Goal: Transaction & Acquisition: Subscribe to service/newsletter

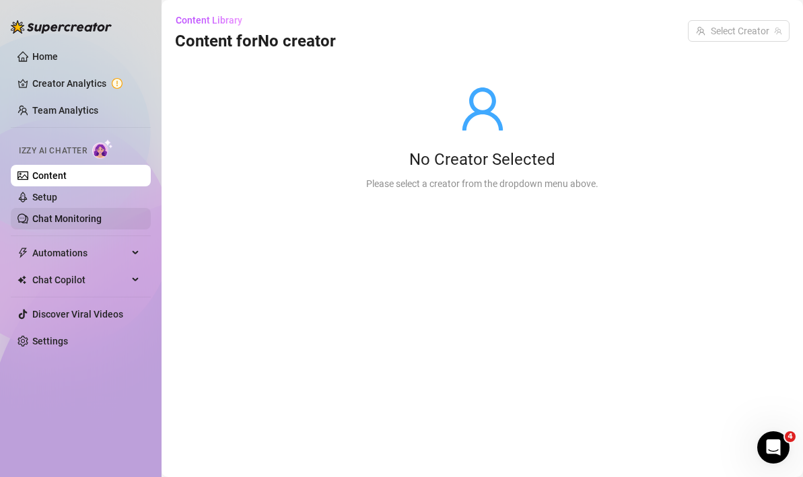
click at [53, 215] on link "Chat Monitoring" at bounding box center [66, 218] width 69 height 11
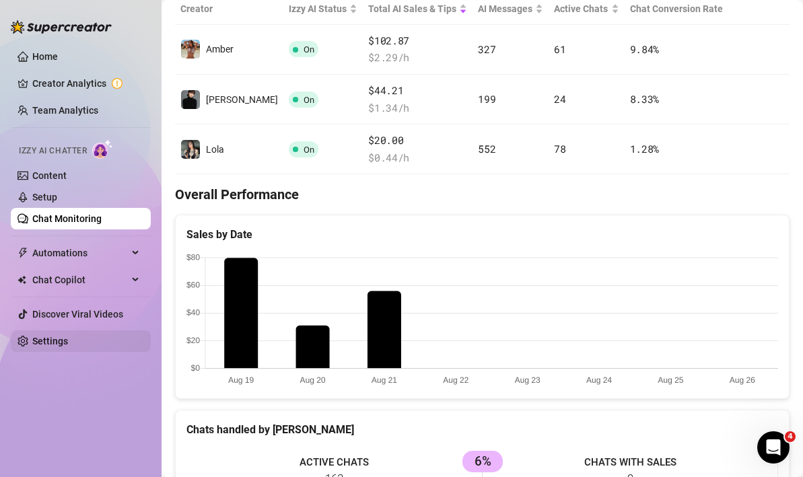
scroll to position [654, 0]
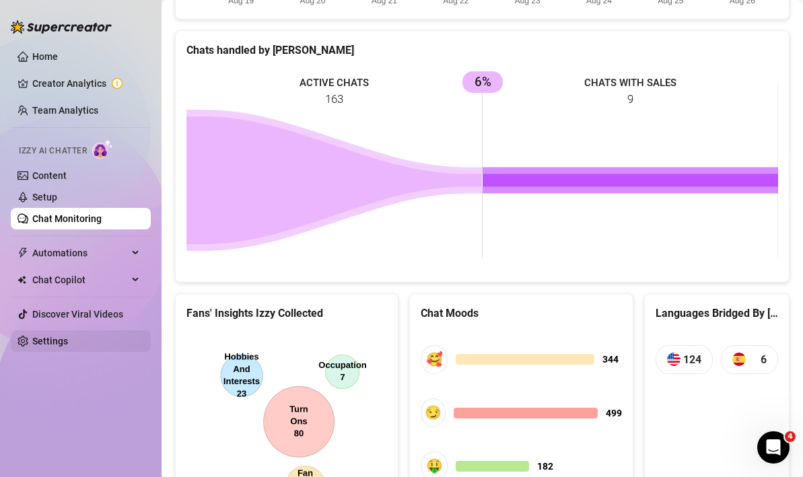
click at [52, 345] on link "Settings" at bounding box center [50, 341] width 36 height 11
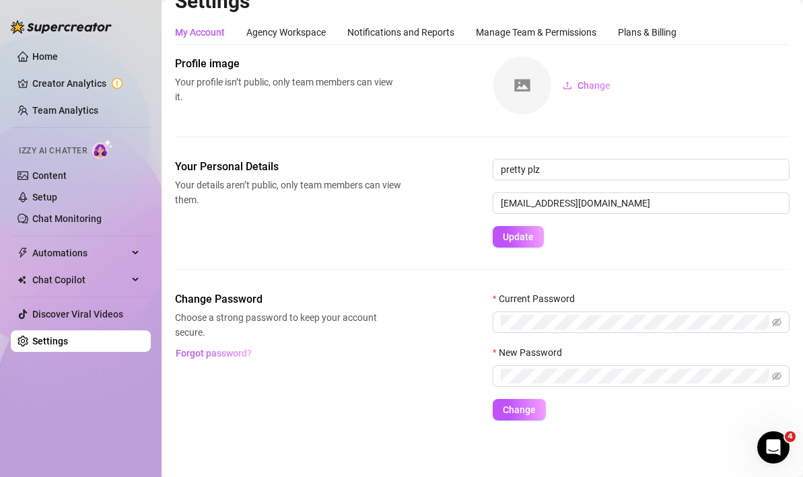
scroll to position [22, 0]
click at [529, 34] on div "Manage Team & Permissions" at bounding box center [536, 32] width 121 height 15
click at [648, 33] on div "Plans & Billing" at bounding box center [647, 32] width 59 height 15
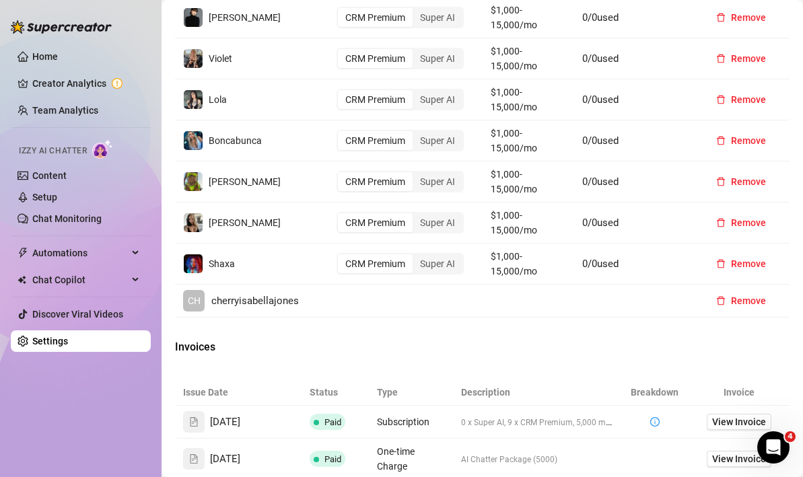
scroll to position [997, 0]
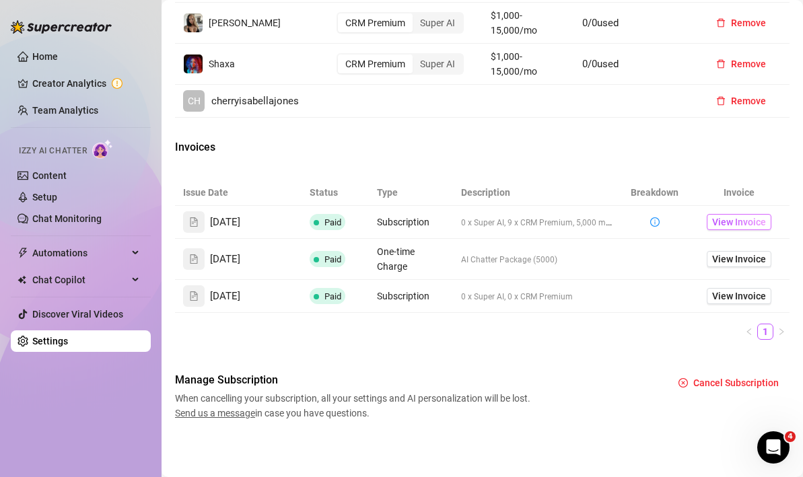
click at [727, 220] on span "View Invoice" at bounding box center [739, 222] width 54 height 15
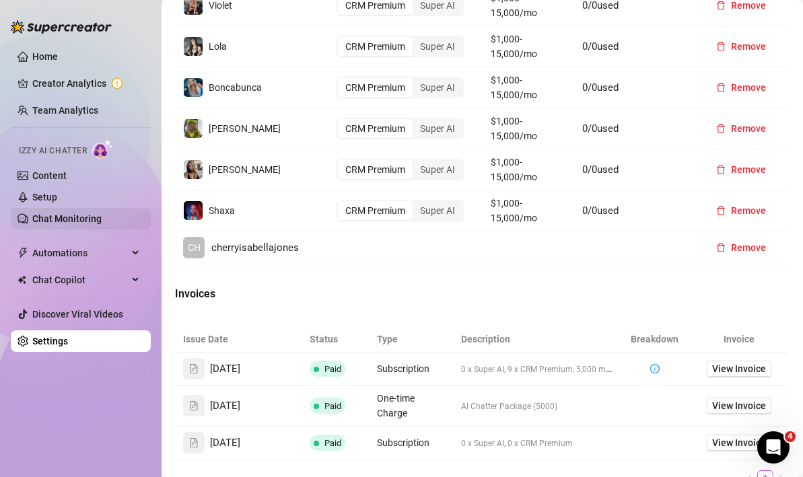
click at [68, 219] on link "Chat Monitoring" at bounding box center [66, 218] width 69 height 11
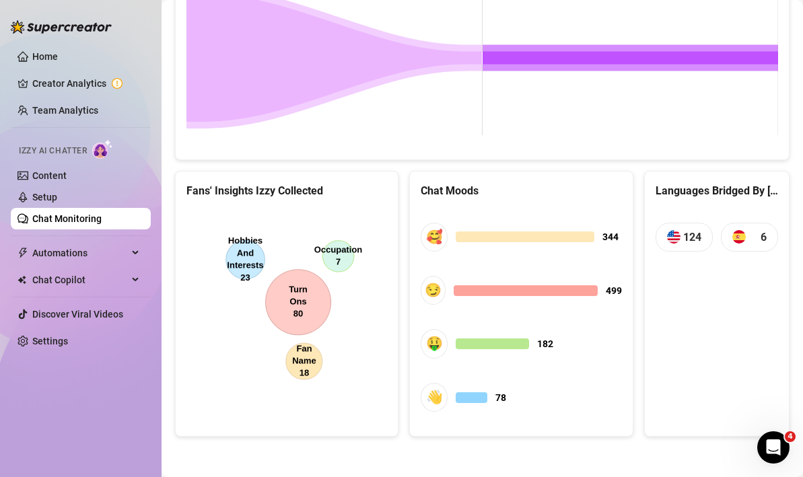
scroll to position [776, 0]
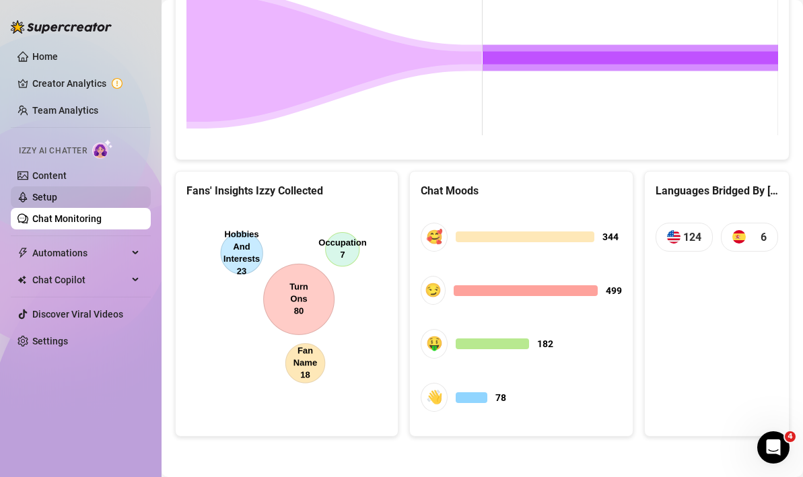
click at [57, 192] on link "Setup" at bounding box center [44, 197] width 25 height 11
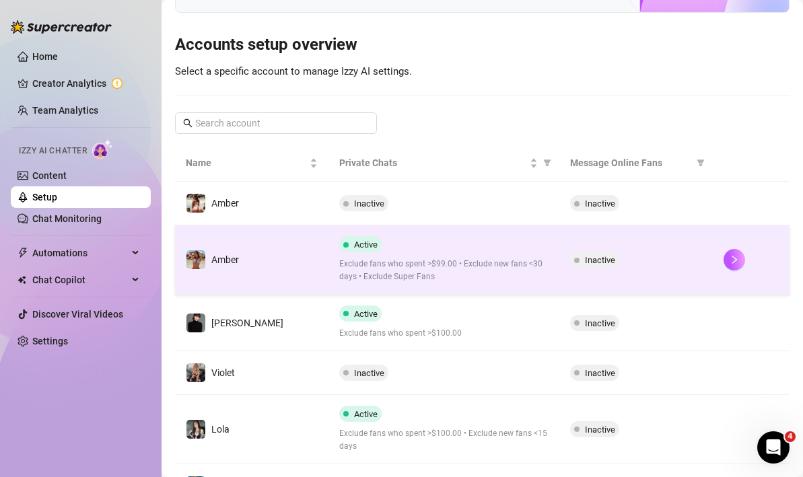
scroll to position [155, 0]
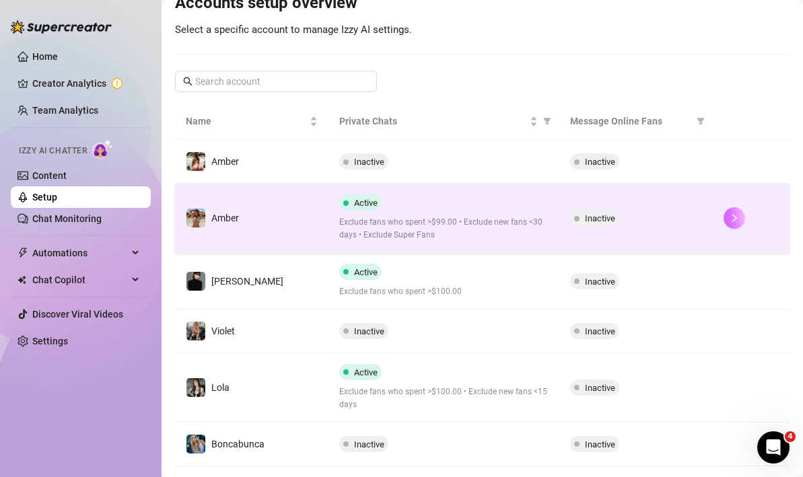
click at [738, 218] on icon "right" at bounding box center [734, 217] width 9 height 9
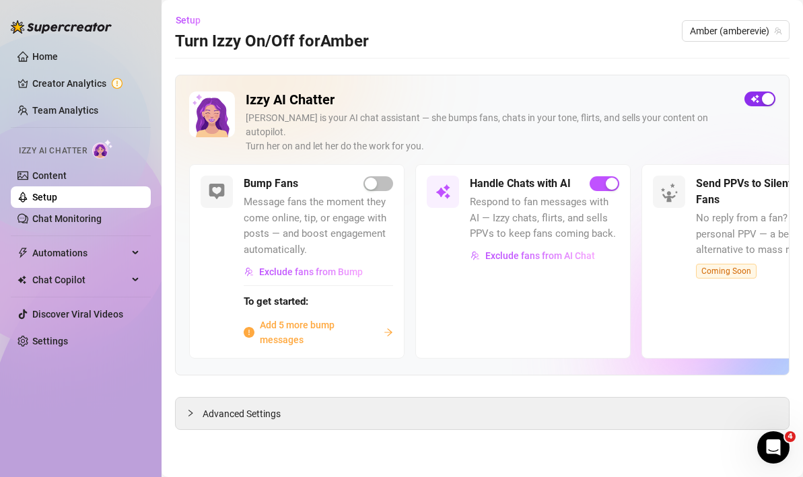
click at [754, 96] on span "button" at bounding box center [760, 99] width 31 height 15
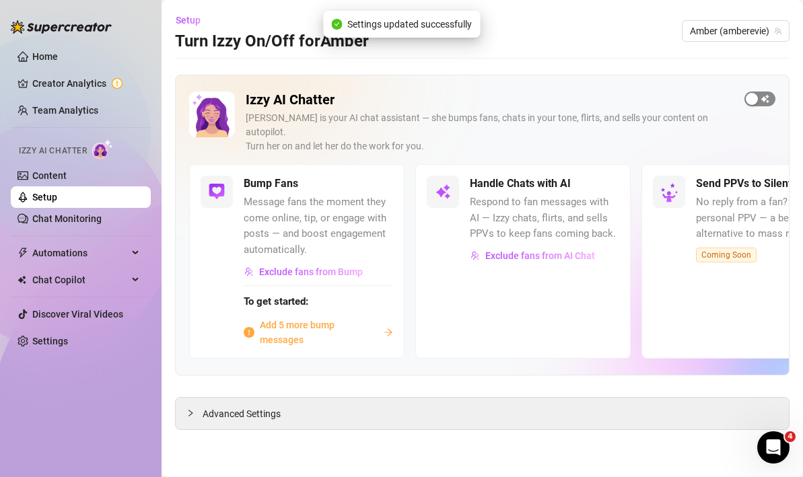
click at [768, 100] on span "button" at bounding box center [760, 99] width 31 height 15
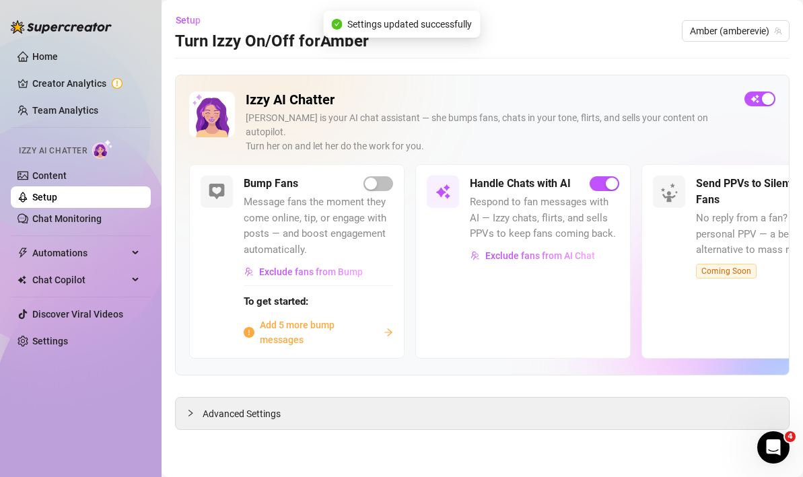
click at [57, 197] on link "Setup" at bounding box center [44, 197] width 25 height 11
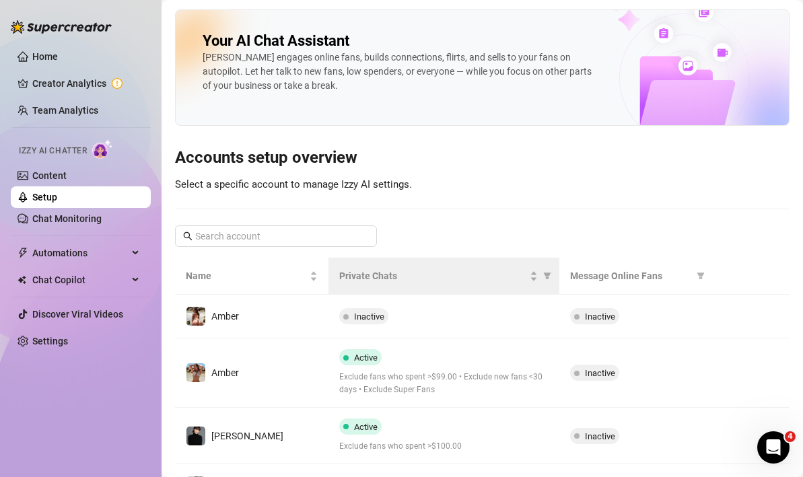
scroll to position [199, 0]
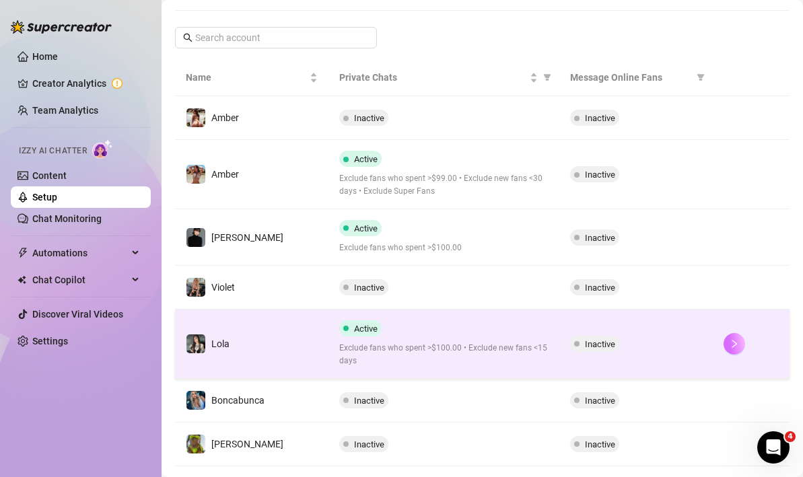
click at [737, 341] on icon "right" at bounding box center [734, 343] width 9 height 9
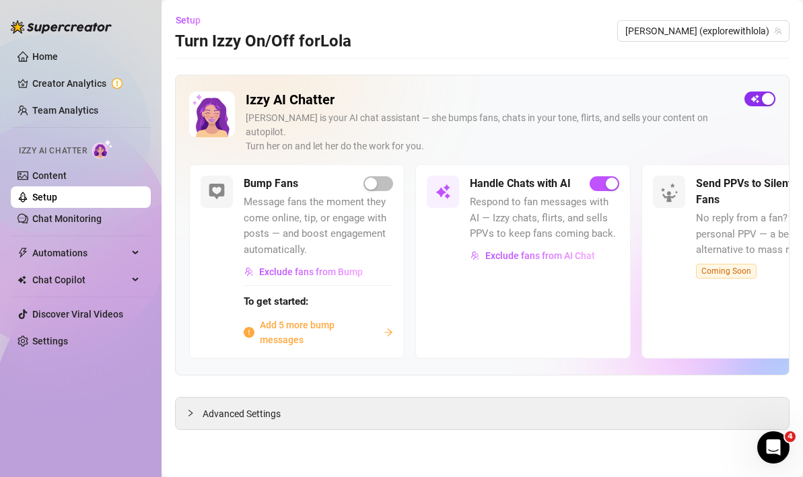
click at [750, 99] on span "button" at bounding box center [760, 99] width 31 height 15
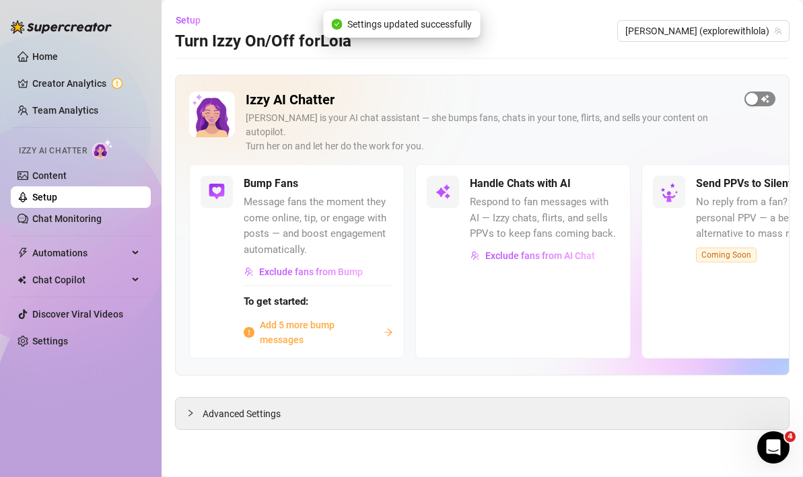
click at [762, 98] on span "button" at bounding box center [760, 99] width 31 height 15
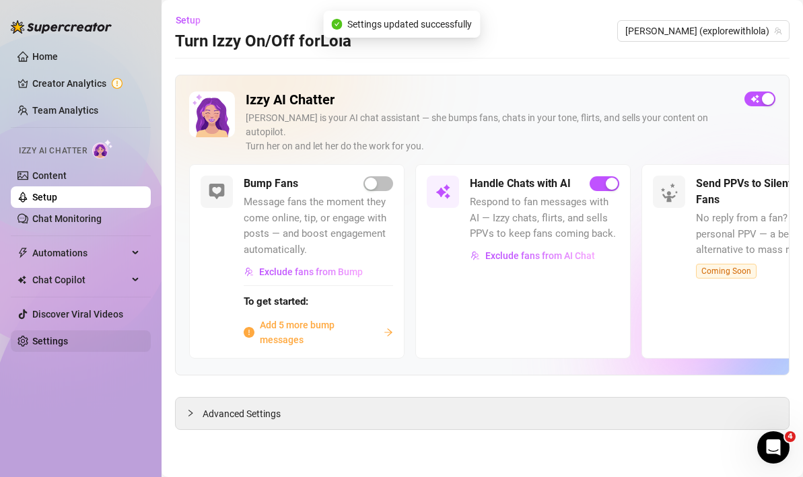
click at [42, 341] on link "Settings" at bounding box center [50, 341] width 36 height 11
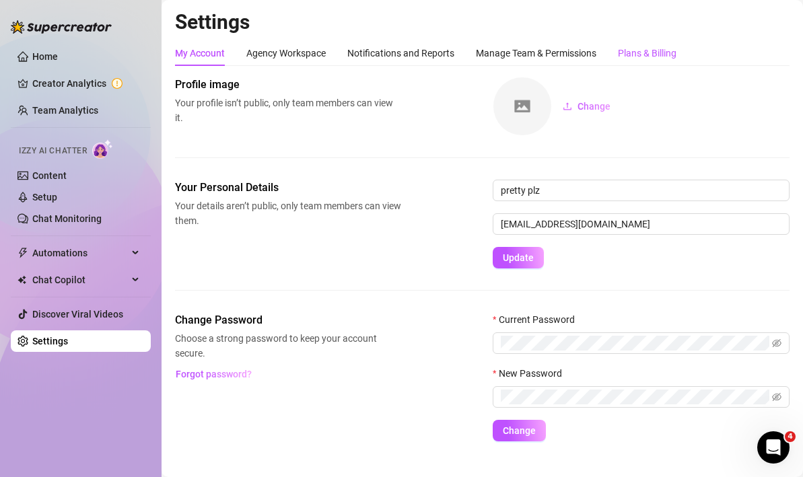
click at [643, 51] on div "Plans & Billing" at bounding box center [647, 53] width 59 height 15
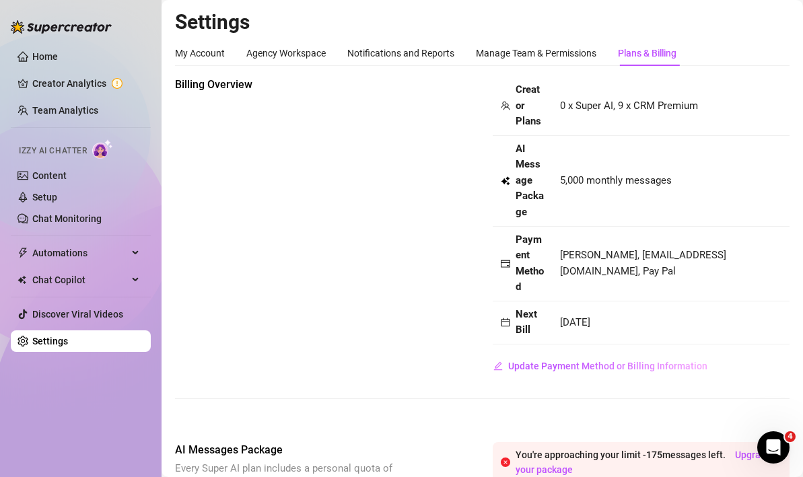
scroll to position [180, 0]
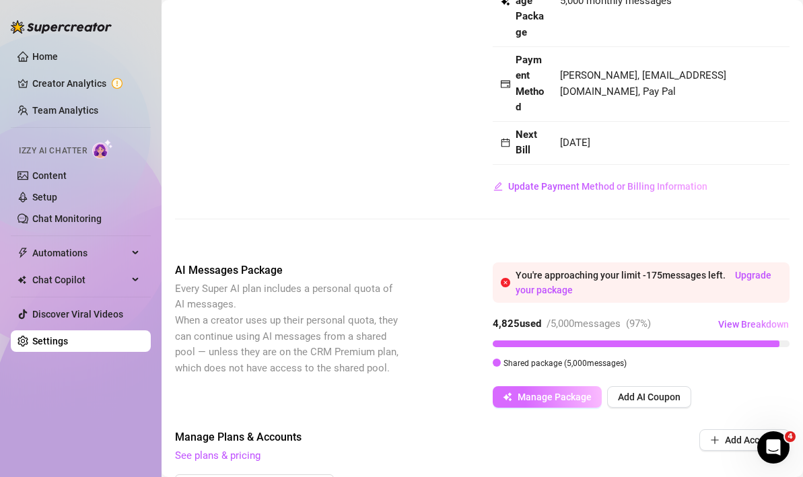
click at [555, 399] on span "Manage Package" at bounding box center [555, 397] width 74 height 11
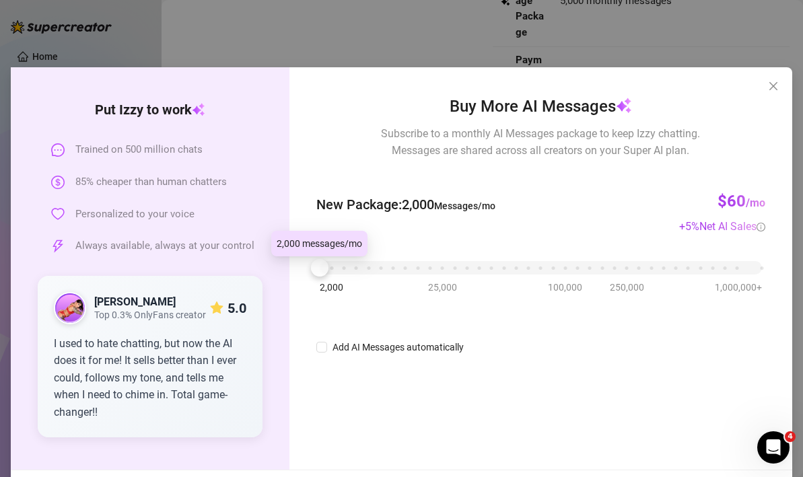
click at [318, 273] on div at bounding box center [320, 268] width 18 height 18
drag, startPoint x: 321, startPoint y: 267, endPoint x: 347, endPoint y: 269, distance: 26.4
click at [347, 269] on div at bounding box center [344, 268] width 18 height 18
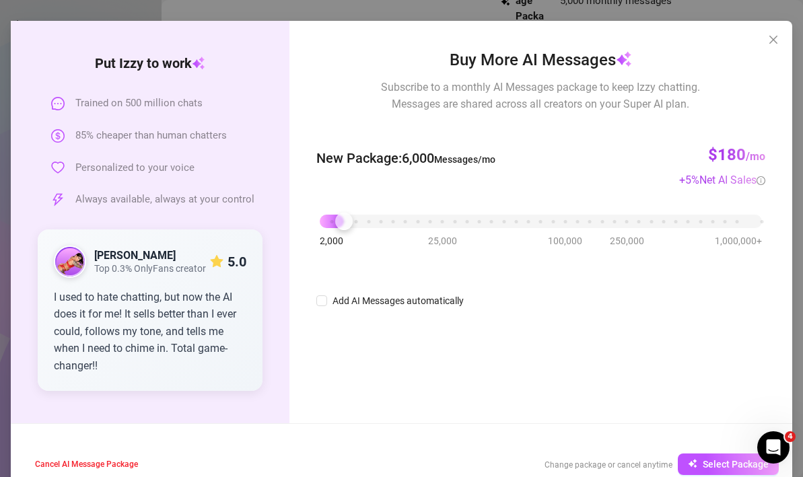
scroll to position [42, 0]
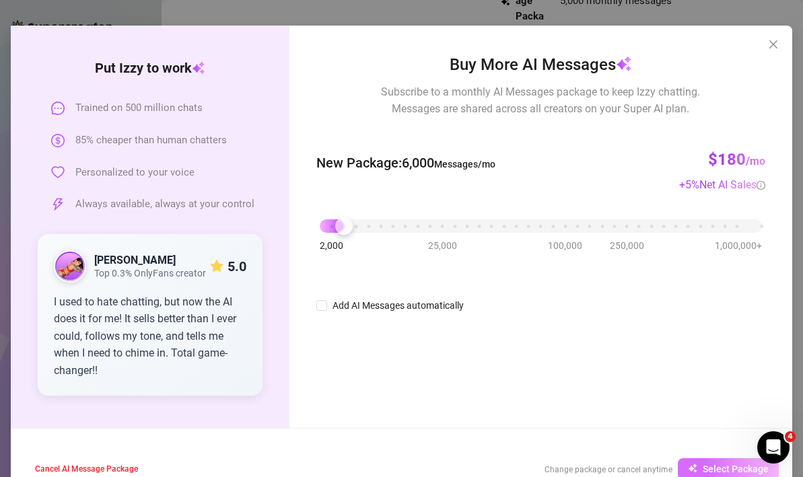
click at [708, 462] on button "Select Package" at bounding box center [728, 470] width 101 height 22
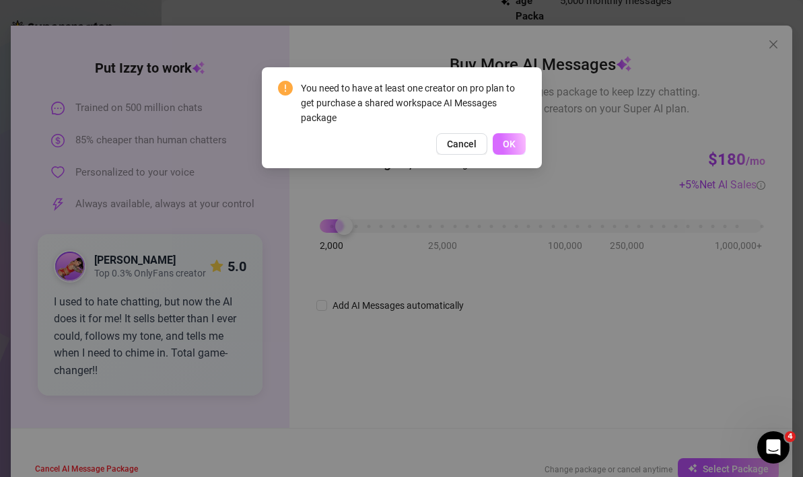
click at [504, 140] on span "OK" at bounding box center [509, 144] width 13 height 11
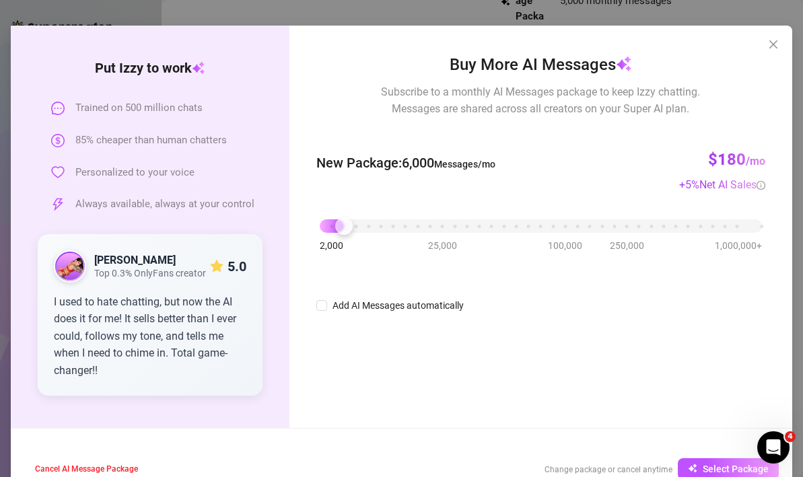
scroll to position [73, 0]
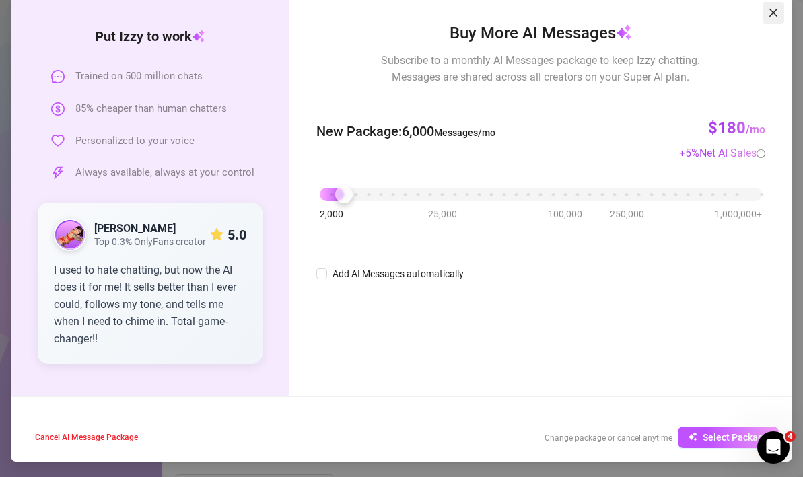
click at [781, 10] on span "Close" at bounding box center [774, 12] width 22 height 11
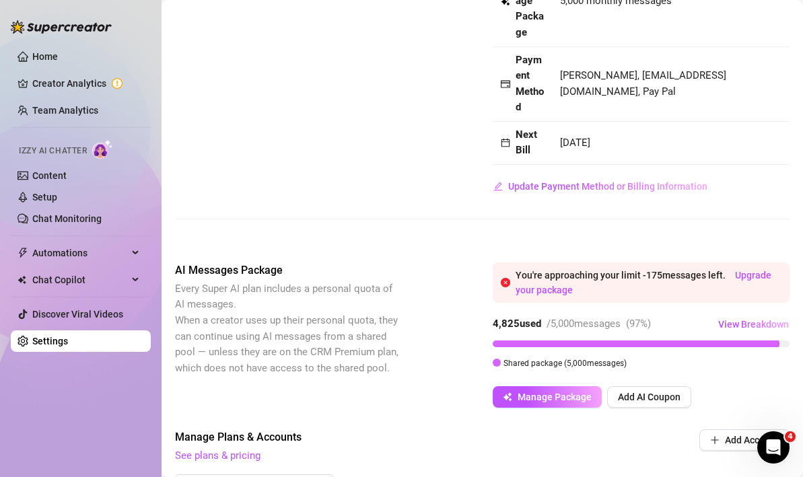
scroll to position [0, 0]
click at [749, 274] on link "Upgrade your package" at bounding box center [644, 283] width 256 height 26
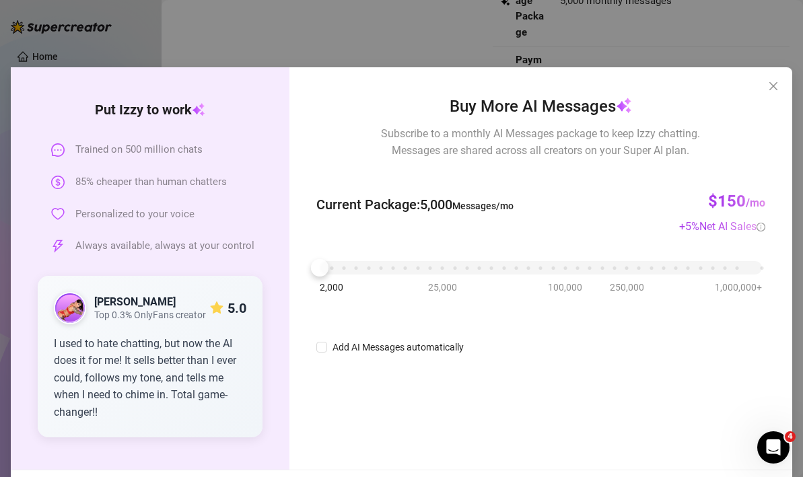
scroll to position [73, 0]
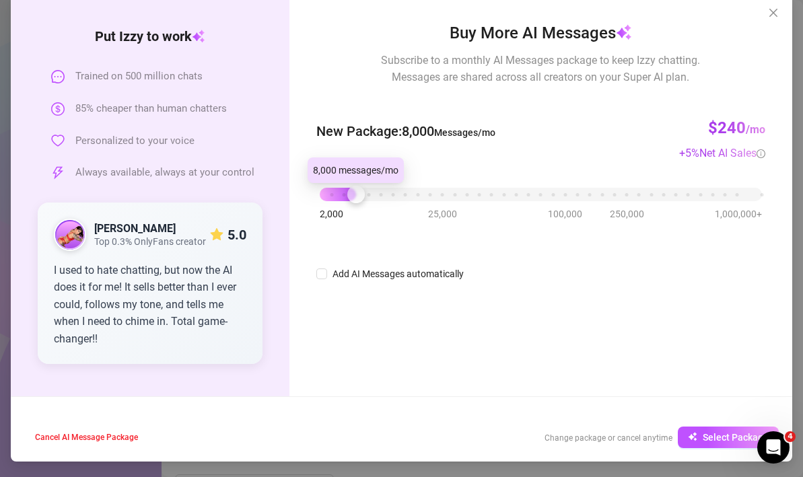
drag, startPoint x: 321, startPoint y: 196, endPoint x: 353, endPoint y: 198, distance: 32.4
click at [355, 198] on div at bounding box center [356, 195] width 18 height 18
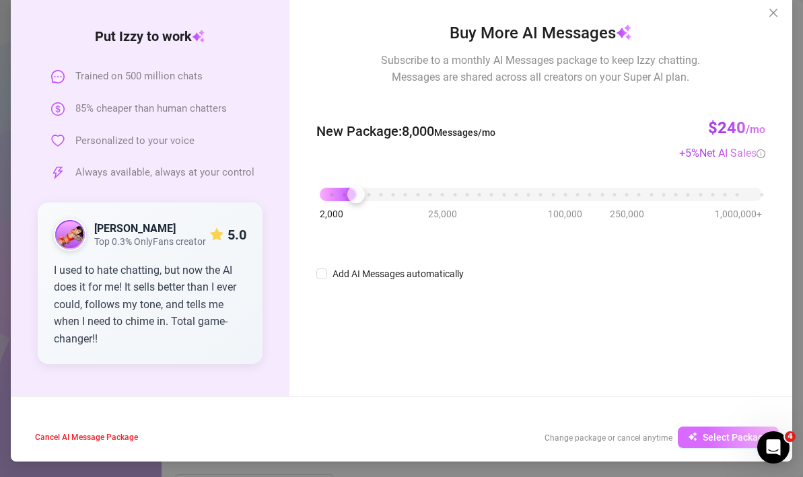
click at [707, 442] on span "Select Package" at bounding box center [736, 437] width 66 height 11
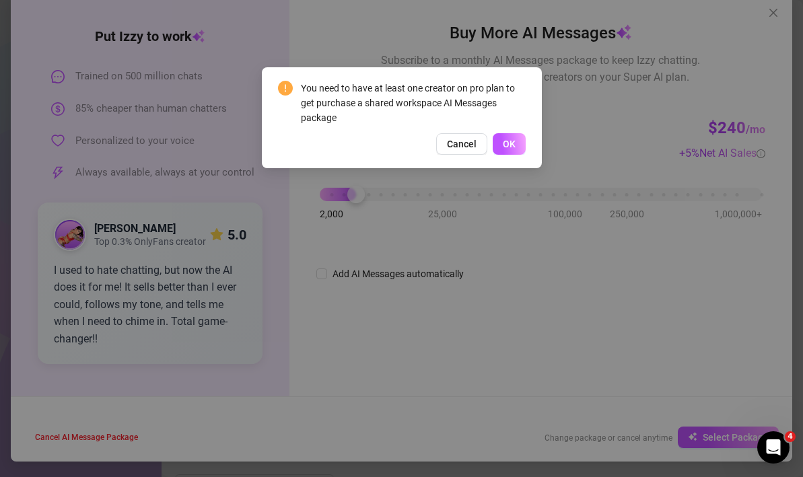
click at [506, 145] on span "OK" at bounding box center [509, 144] width 13 height 11
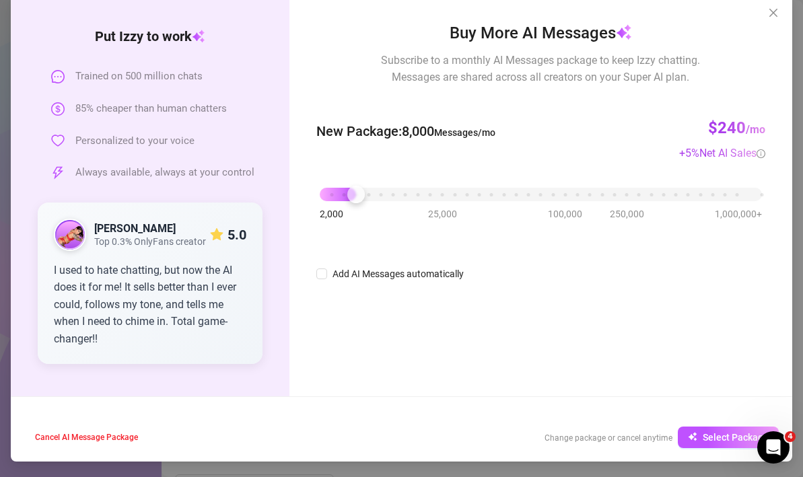
click at [775, 11] on icon "close" at bounding box center [773, 12] width 11 height 11
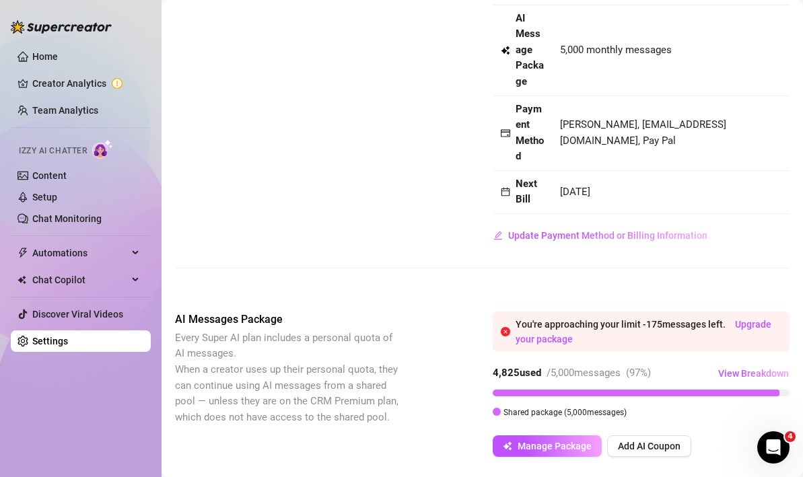
scroll to position [139, 0]
